Goal: Task Accomplishment & Management: Complete application form

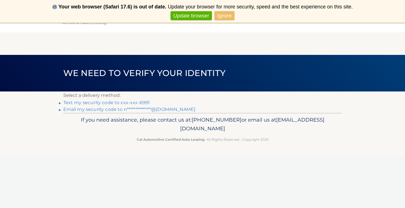
click at [137, 103] on link "Text my security code to xxx-xxx-6991" at bounding box center [106, 102] width 87 height 5
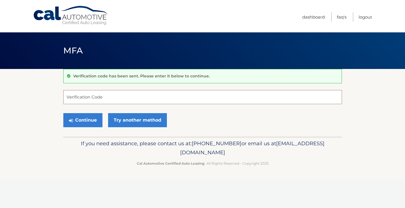
click at [134, 102] on input "Verification Code" at bounding box center [202, 97] width 278 height 14
type input "330147"
click at [82, 120] on button "Continue" at bounding box center [82, 120] width 39 height 14
click at [97, 114] on button "Continue" at bounding box center [82, 120] width 39 height 14
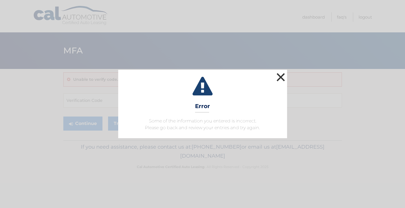
click at [281, 81] on button "×" at bounding box center [280, 76] width 11 height 11
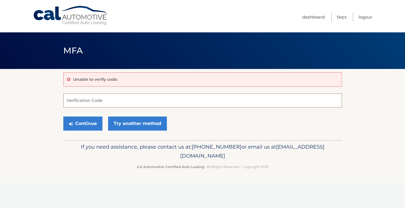
click at [89, 99] on input "Verification Code" at bounding box center [202, 100] width 278 height 14
click at [143, 123] on link "Try another method" at bounding box center [137, 123] width 59 height 14
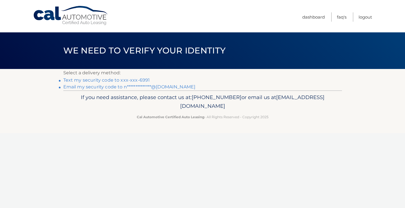
click at [140, 79] on link "Text my security code to xxx-xxx-6991" at bounding box center [106, 79] width 87 height 5
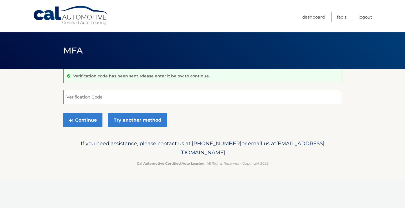
click at [103, 96] on input "Verification Code" at bounding box center [202, 97] width 278 height 14
click at [137, 92] on input "Verification Code" at bounding box center [202, 97] width 278 height 14
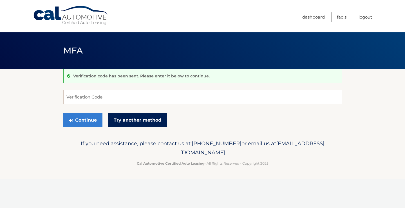
click at [121, 124] on link "Try another method" at bounding box center [137, 120] width 59 height 14
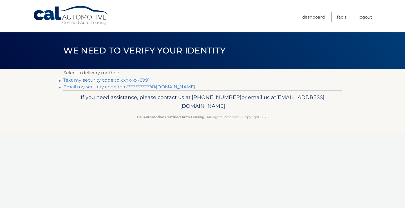
click at [142, 86] on link "**********" at bounding box center [129, 86] width 132 height 5
